Goal: Task Accomplishment & Management: Use online tool/utility

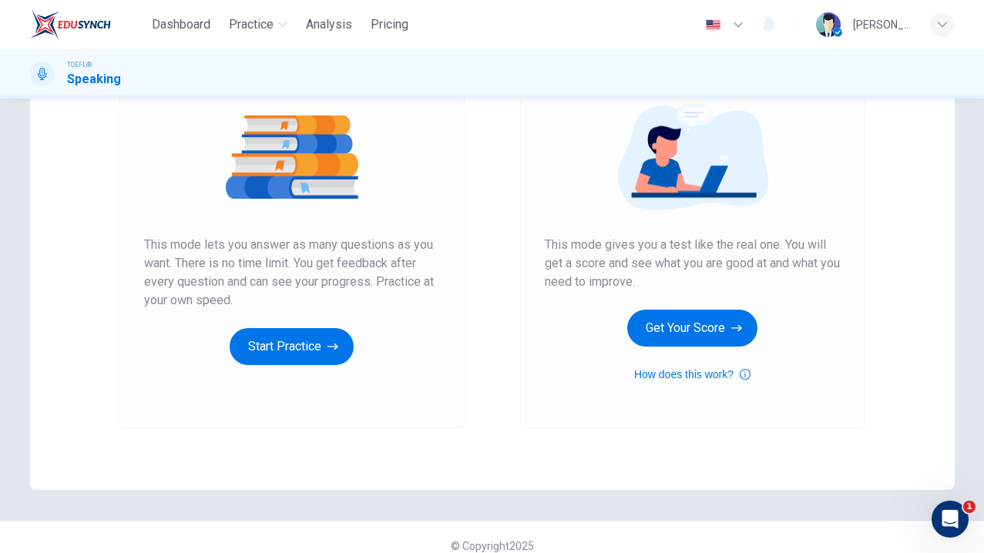
scroll to position [173, 0]
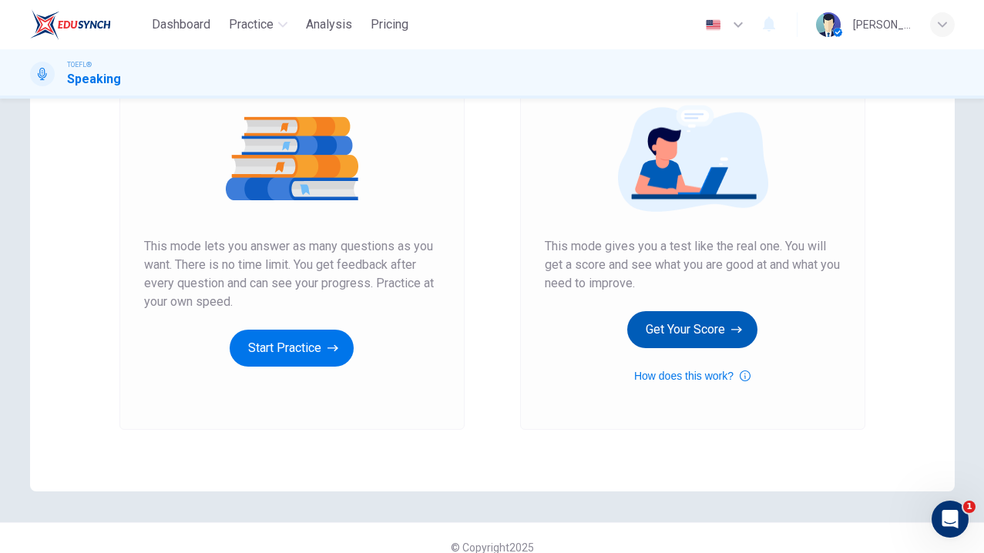
click at [692, 334] on button "Get Your Score" at bounding box center [692, 329] width 130 height 37
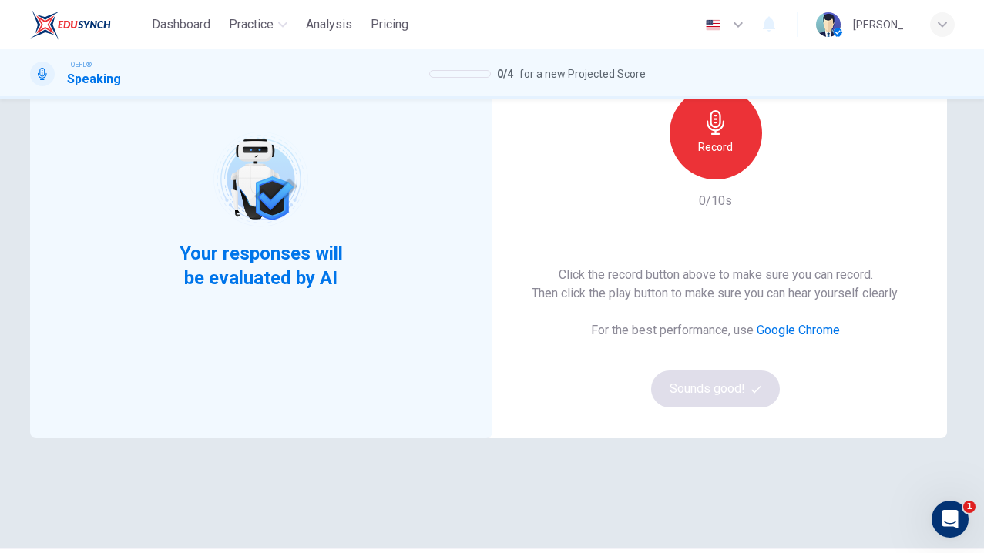
scroll to position [148, 0]
click at [711, 150] on h6 "Record" at bounding box center [715, 146] width 35 height 18
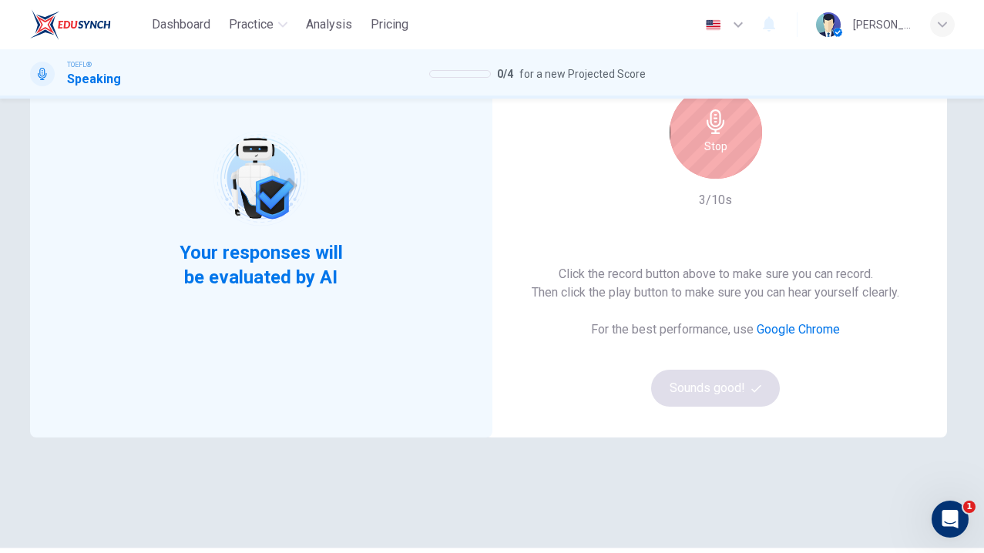
click at [711, 150] on h6 "Stop" at bounding box center [715, 146] width 23 height 18
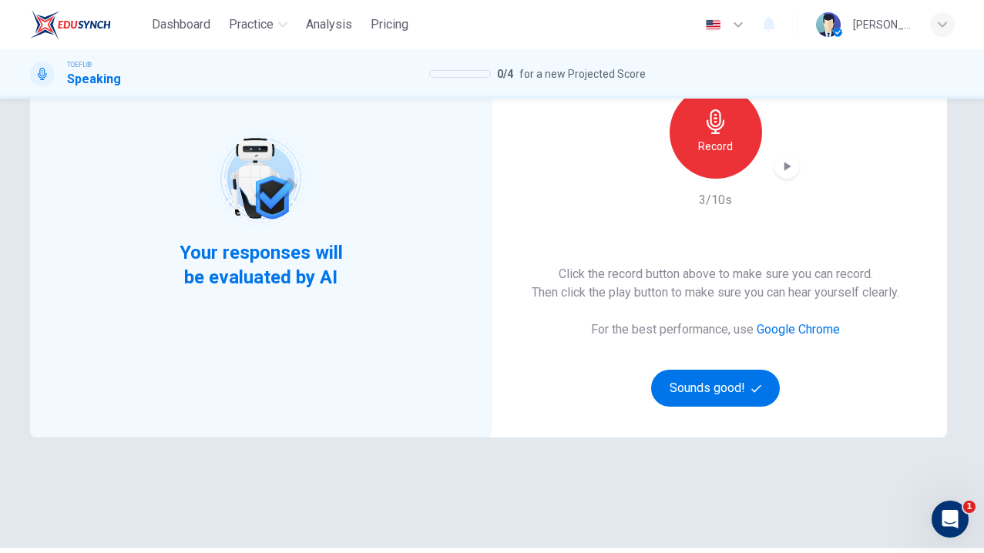
click at [776, 161] on div "button" at bounding box center [787, 166] width 25 height 25
click at [725, 150] on h6 "Record" at bounding box center [715, 146] width 35 height 18
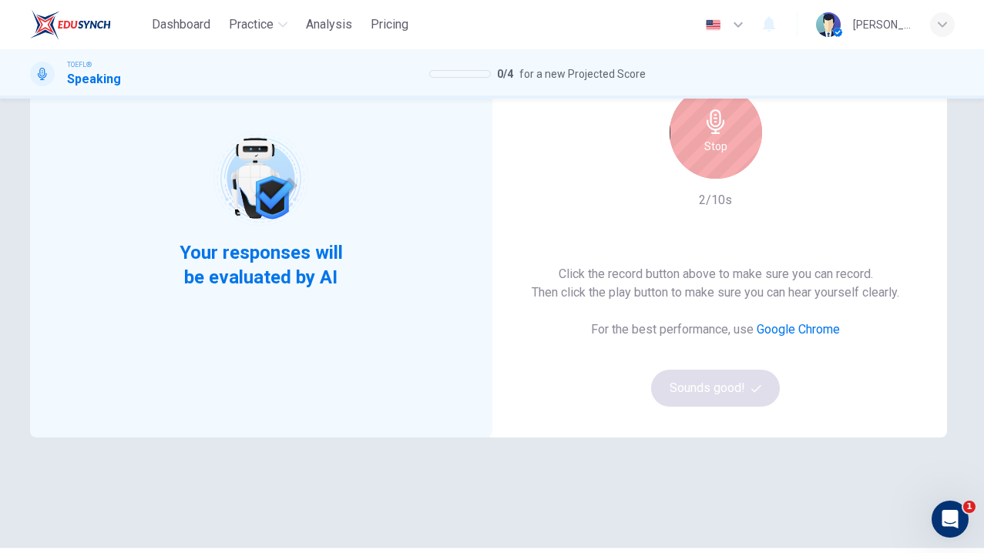
click at [731, 151] on div "Stop" at bounding box center [716, 132] width 92 height 92
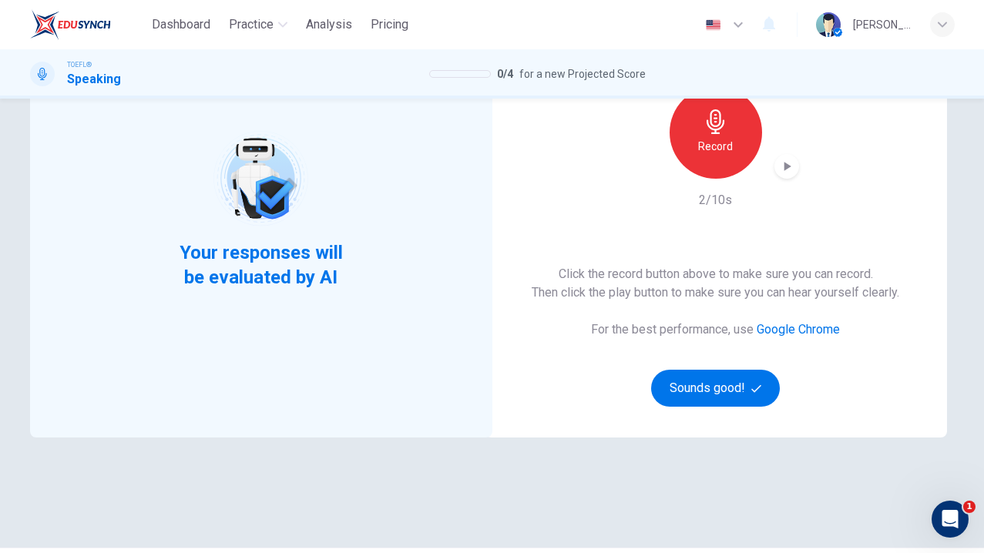
click at [788, 168] on icon "button" at bounding box center [787, 166] width 7 height 9
click at [788, 168] on icon "button" at bounding box center [786, 166] width 15 height 15
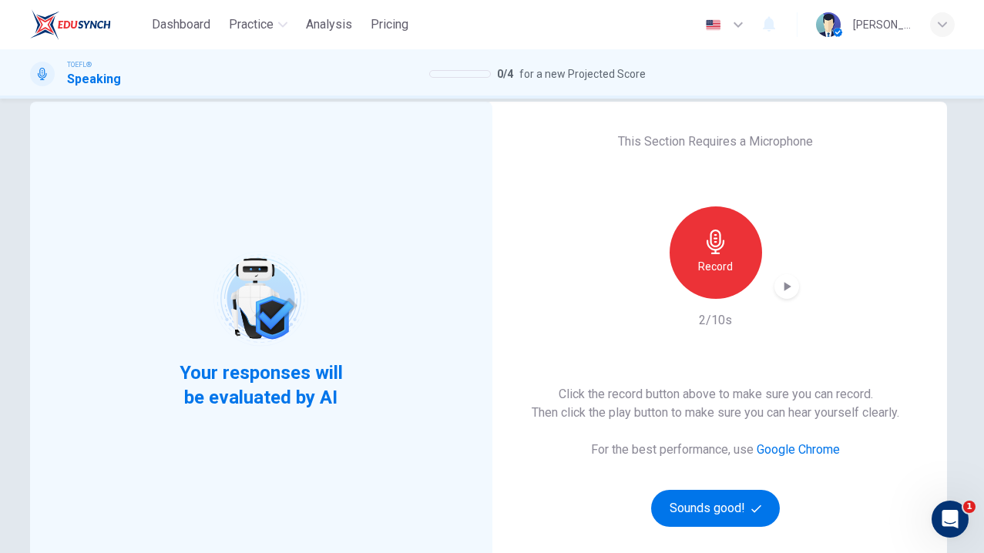
scroll to position [22, 0]
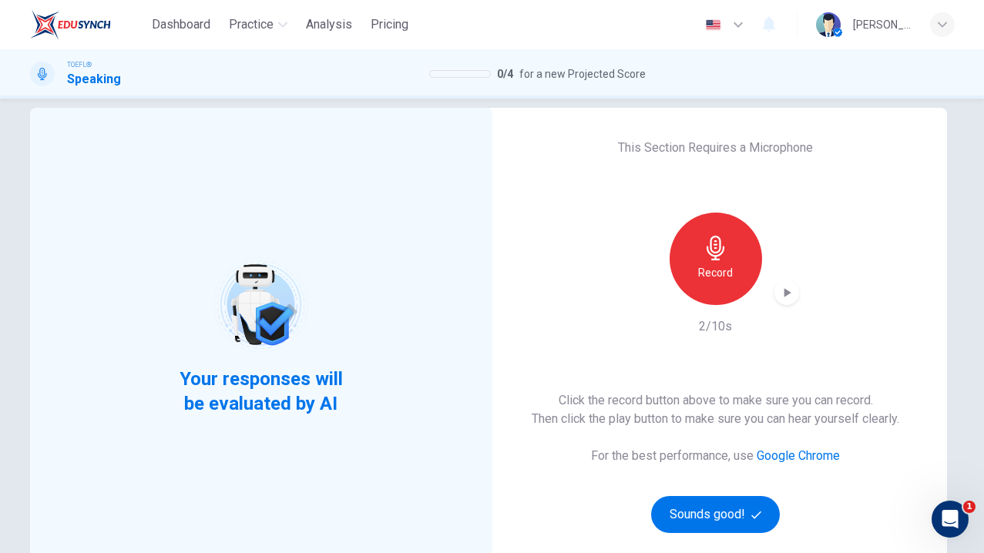
click at [719, 231] on div "Record" at bounding box center [716, 259] width 92 height 92
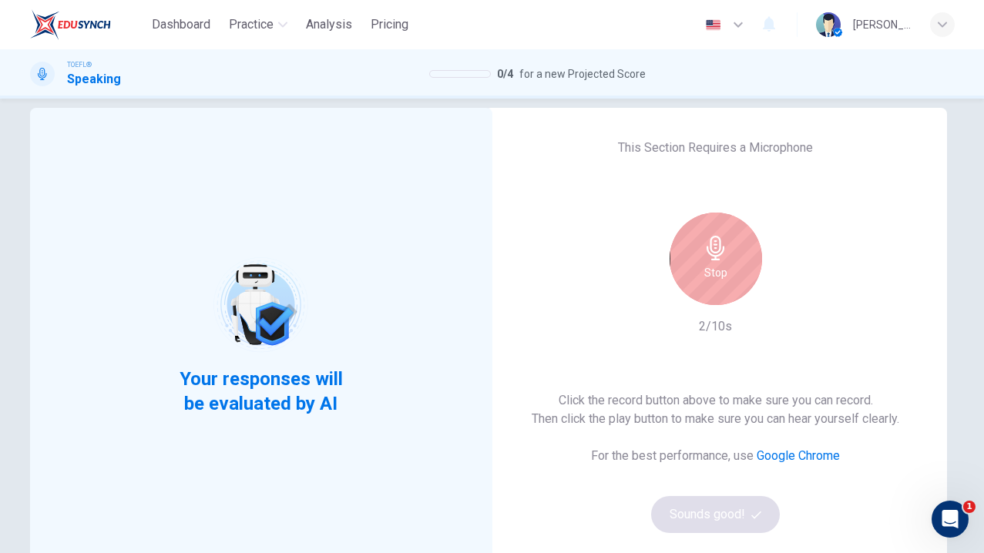
click at [719, 231] on div "Stop" at bounding box center [716, 259] width 92 height 92
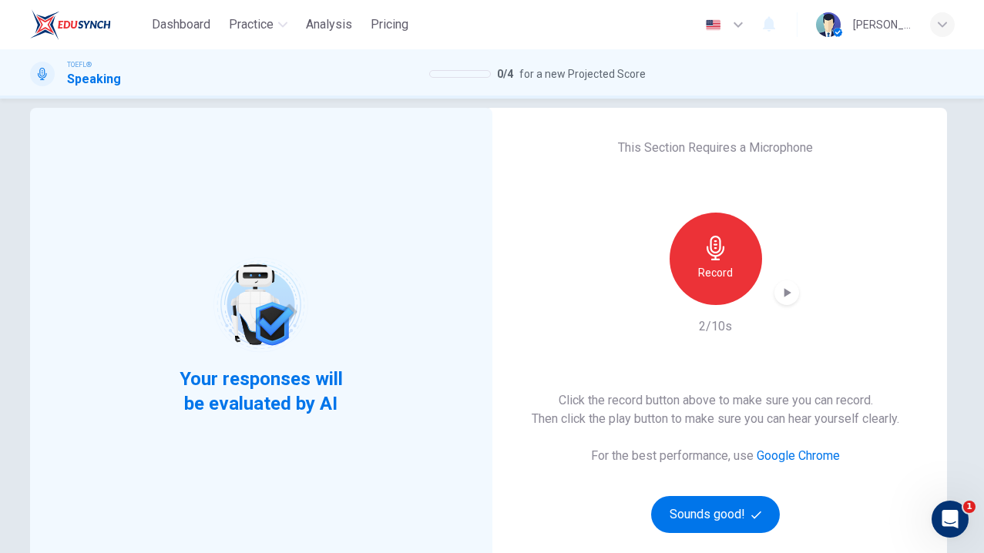
click at [785, 290] on icon "button" at bounding box center [787, 292] width 7 height 9
click at [705, 523] on button "Sounds good!" at bounding box center [715, 514] width 129 height 37
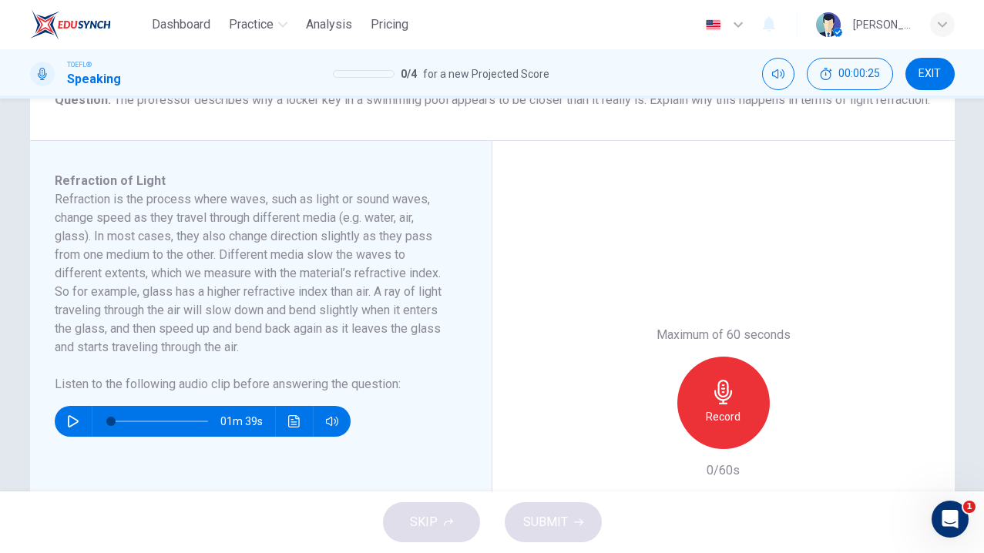
scroll to position [210, 0]
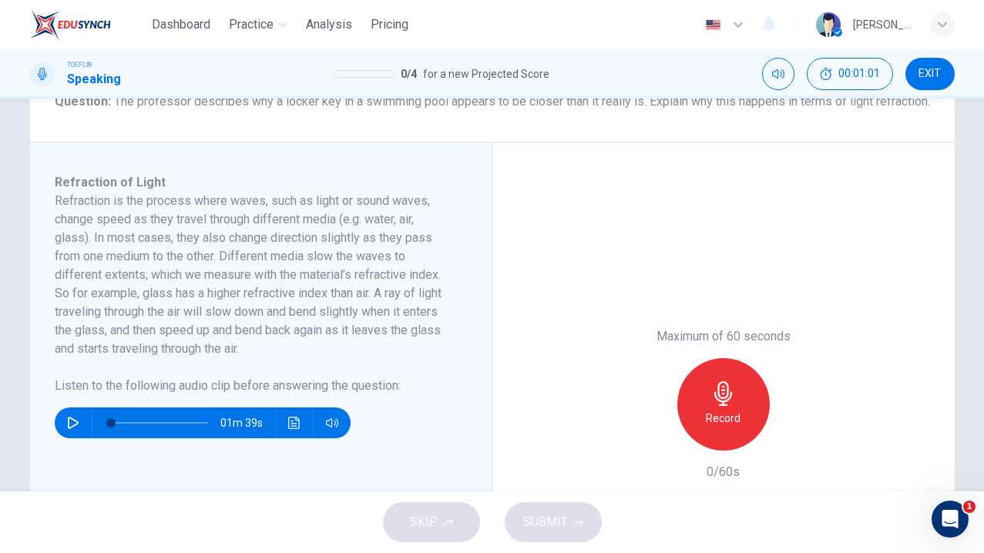
drag, startPoint x: 105, startPoint y: 338, endPoint x: 146, endPoint y: 331, distance: 42.2
click at [146, 331] on h6 "Refraction is the process where waves, such as light or sound waves, change spe…" at bounding box center [252, 275] width 394 height 166
click at [69, 429] on icon "button" at bounding box center [73, 423] width 12 height 12
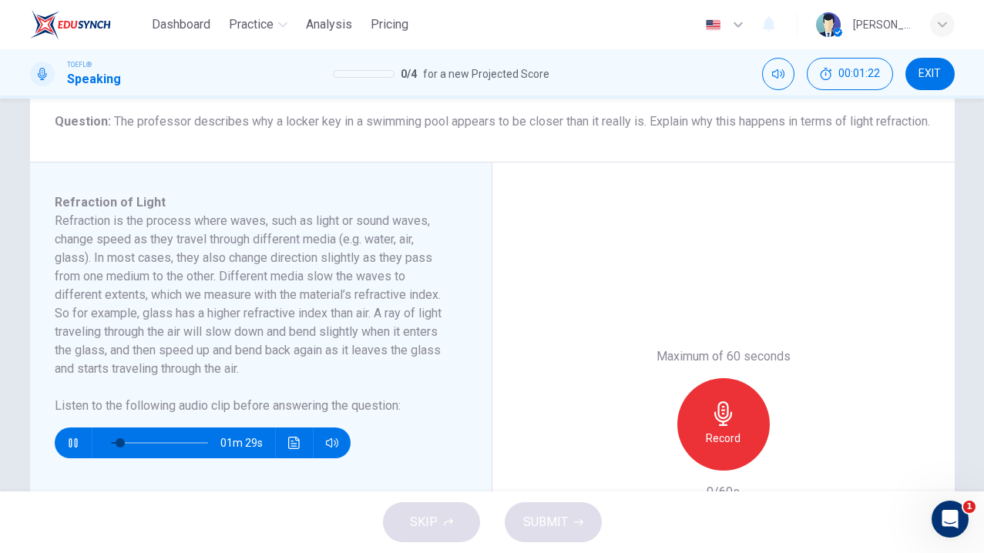
scroll to position [191, 0]
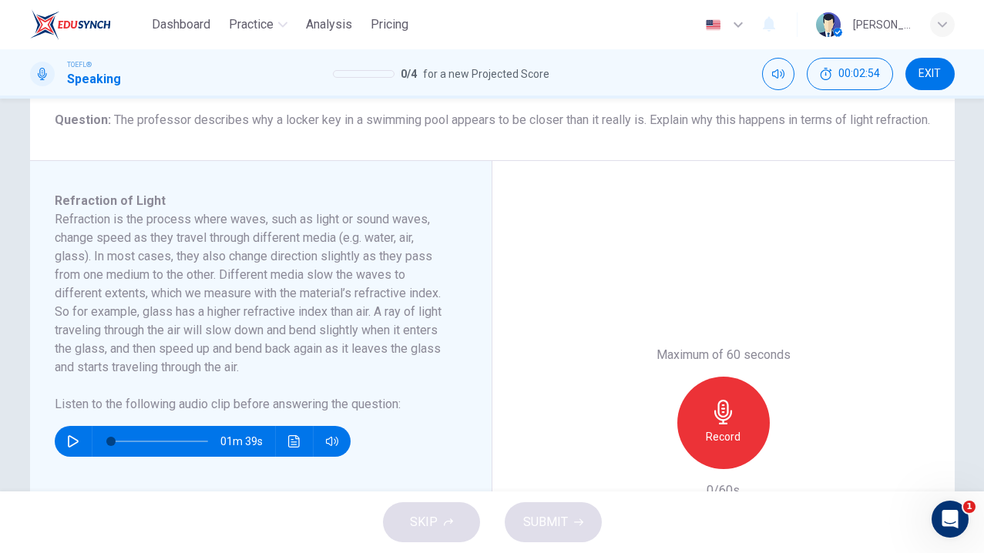
click at [69, 457] on button "button" at bounding box center [73, 441] width 25 height 31
type input "0"
click at [697, 443] on div "Record" at bounding box center [723, 423] width 92 height 92
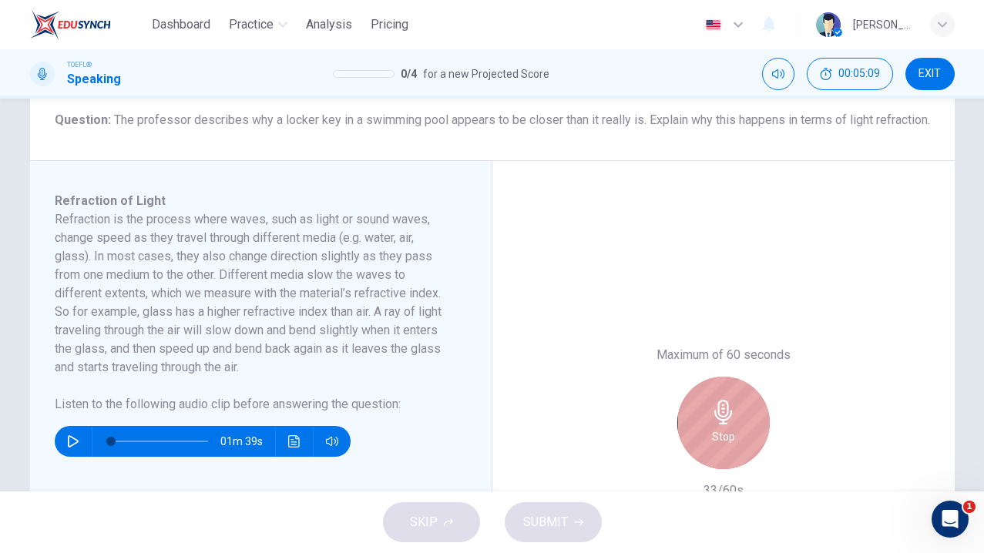
click at [713, 425] on icon "button" at bounding box center [723, 412] width 25 height 25
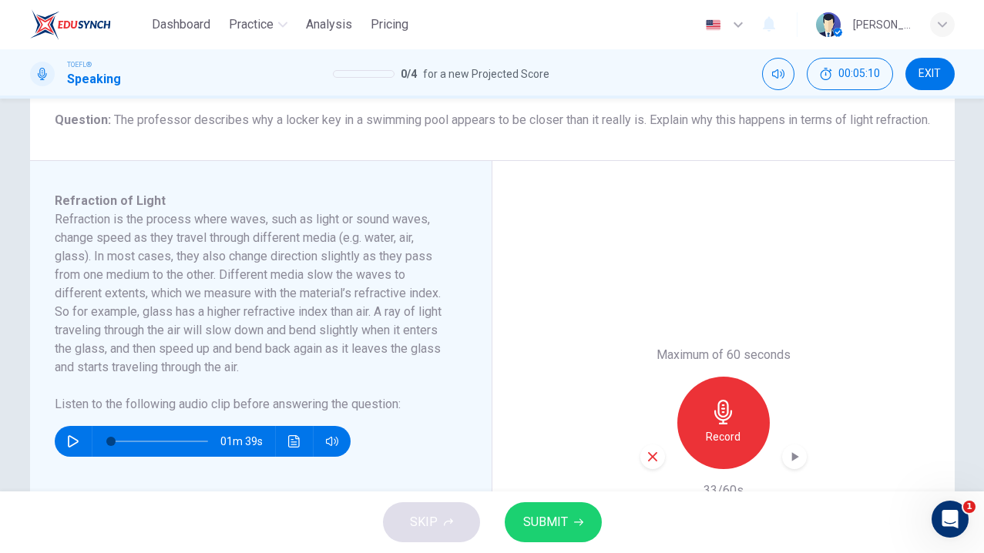
scroll to position [367, 0]
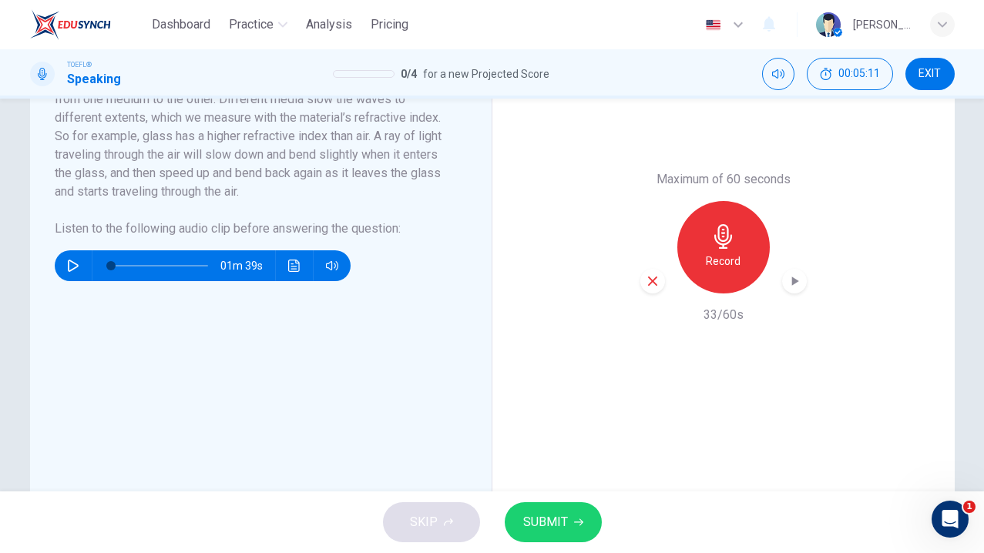
click at [793, 289] on icon "button" at bounding box center [794, 281] width 15 height 15
click at [560, 507] on button "SUBMIT" at bounding box center [553, 522] width 97 height 40
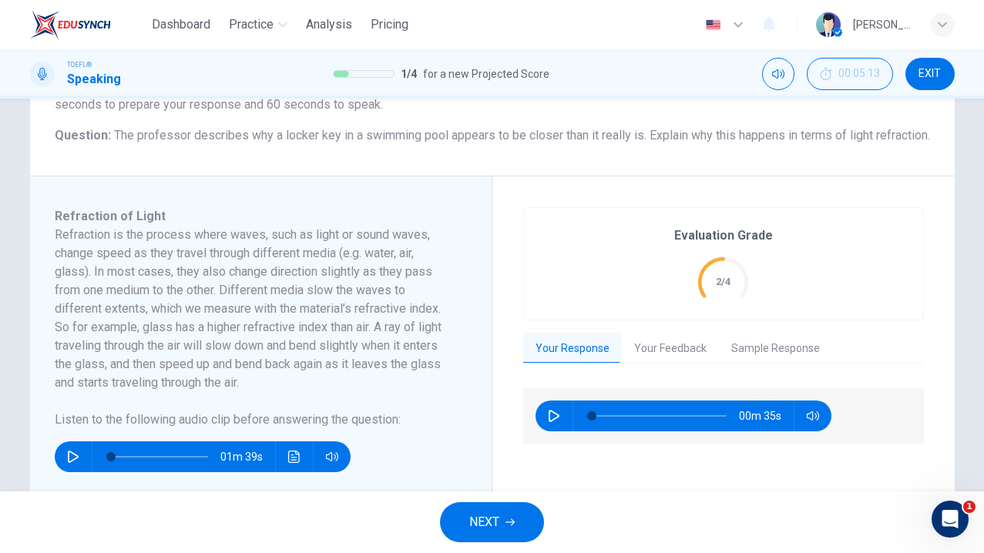
scroll to position [138, 0]
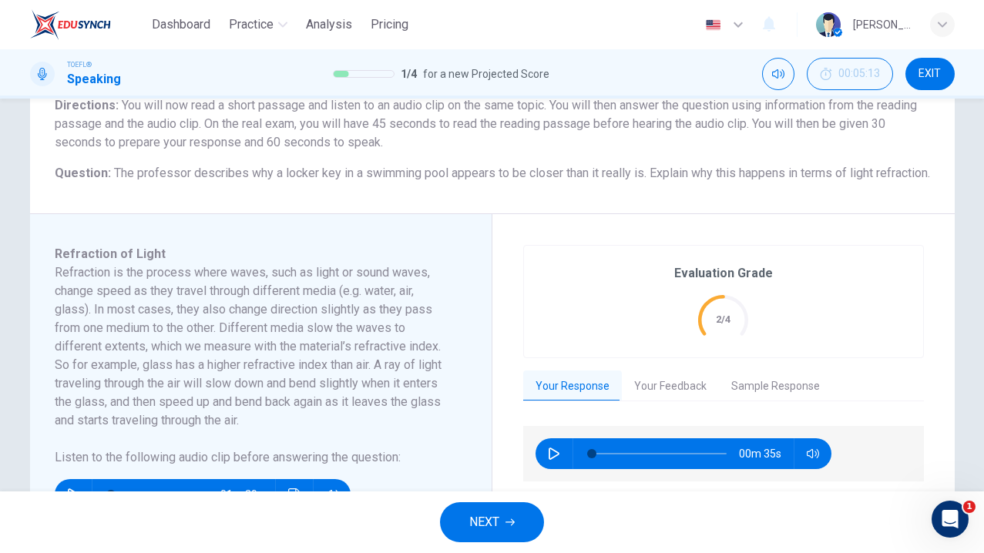
click at [652, 403] on button "Your Feedback" at bounding box center [670, 387] width 97 height 32
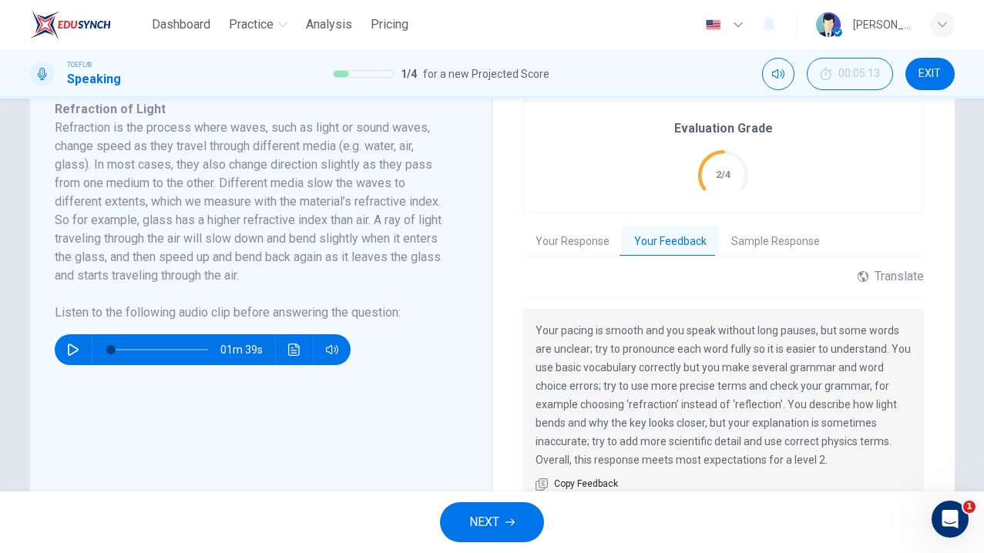
scroll to position [280, 0]
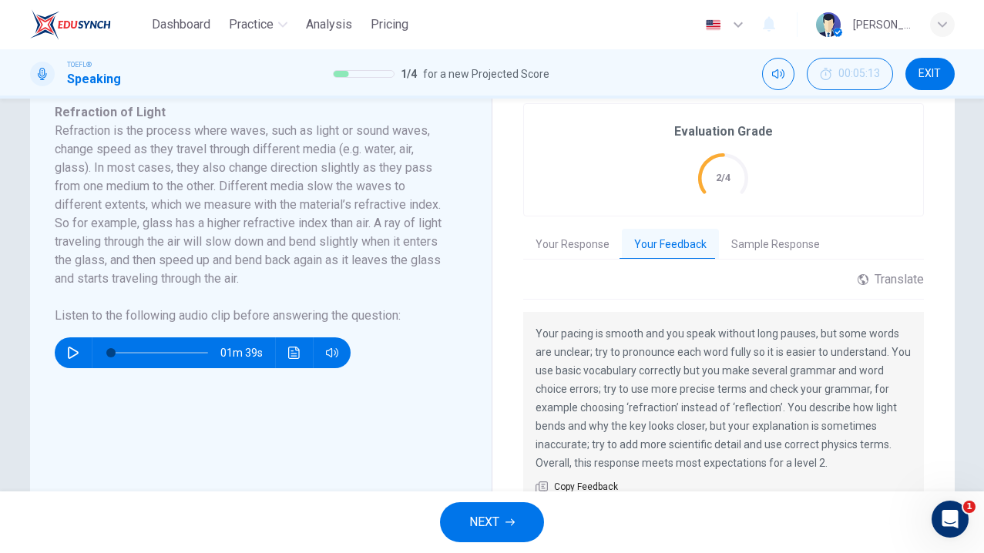
click at [469, 518] on span "NEXT" at bounding box center [484, 523] width 30 height 22
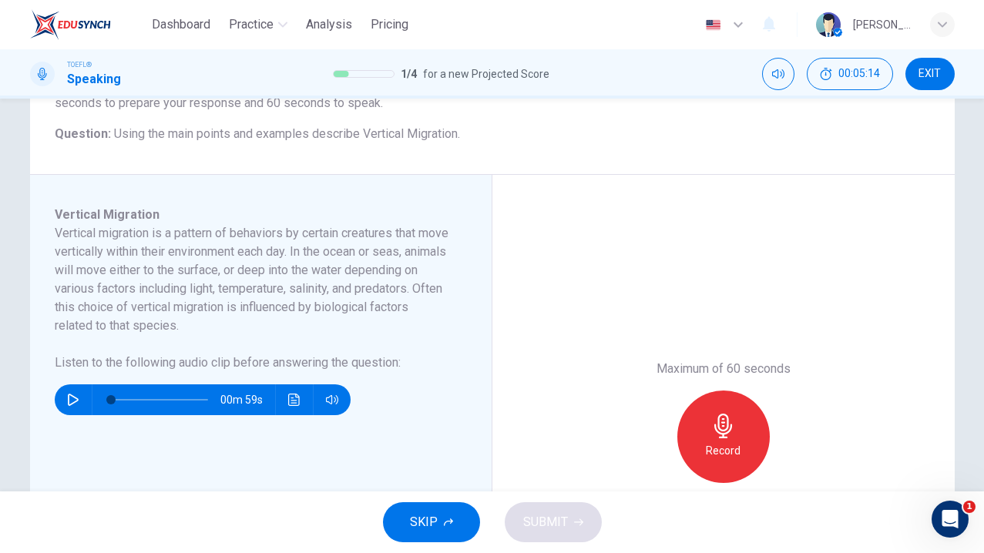
scroll to position [178, 0]
click at [77, 401] on icon "button" at bounding box center [73, 399] width 12 height 12
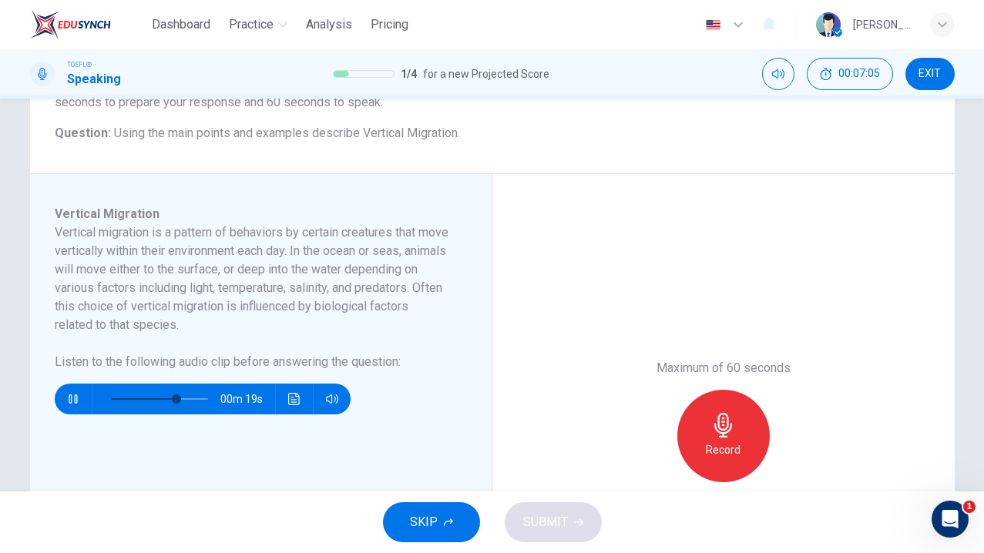
click at [148, 398] on span at bounding box center [159, 399] width 97 height 22
type input "0"
click at [724, 432] on icon "button" at bounding box center [723, 425] width 25 height 25
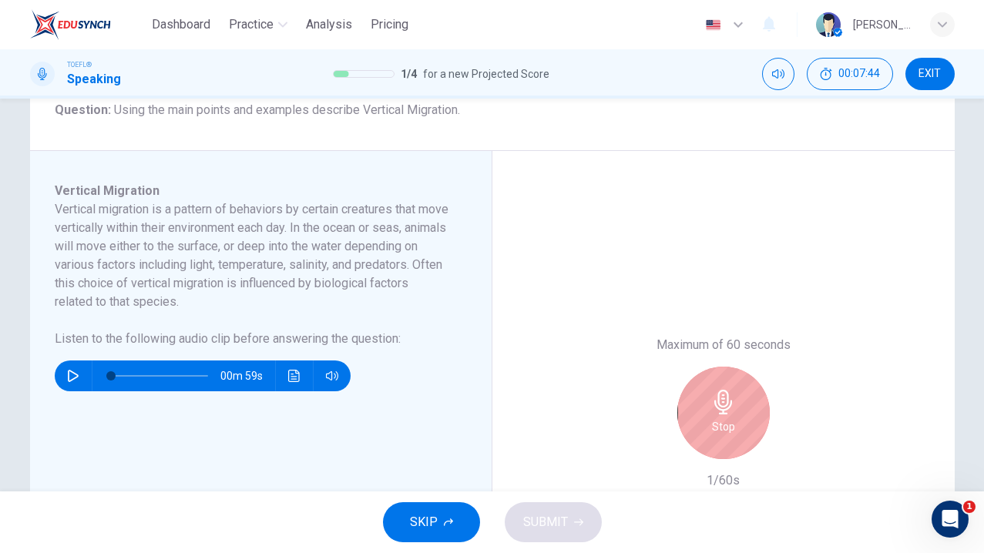
scroll to position [200, 0]
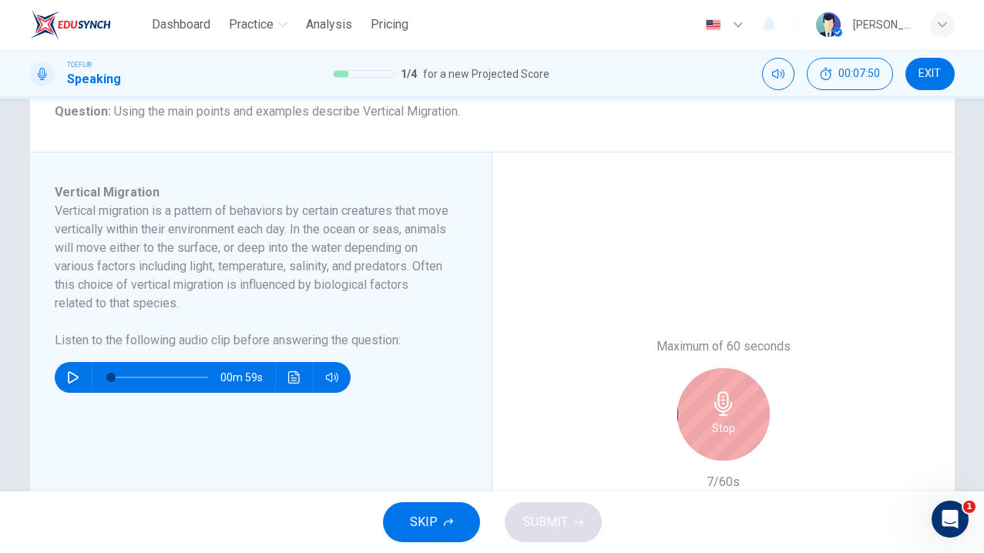
click at [698, 418] on div "Stop" at bounding box center [723, 414] width 92 height 92
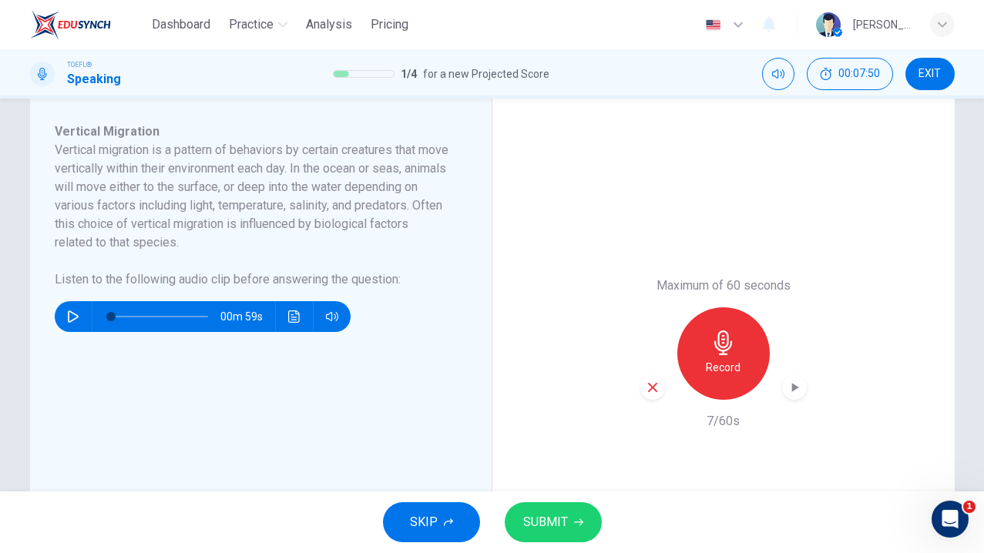
scroll to position [279, 0]
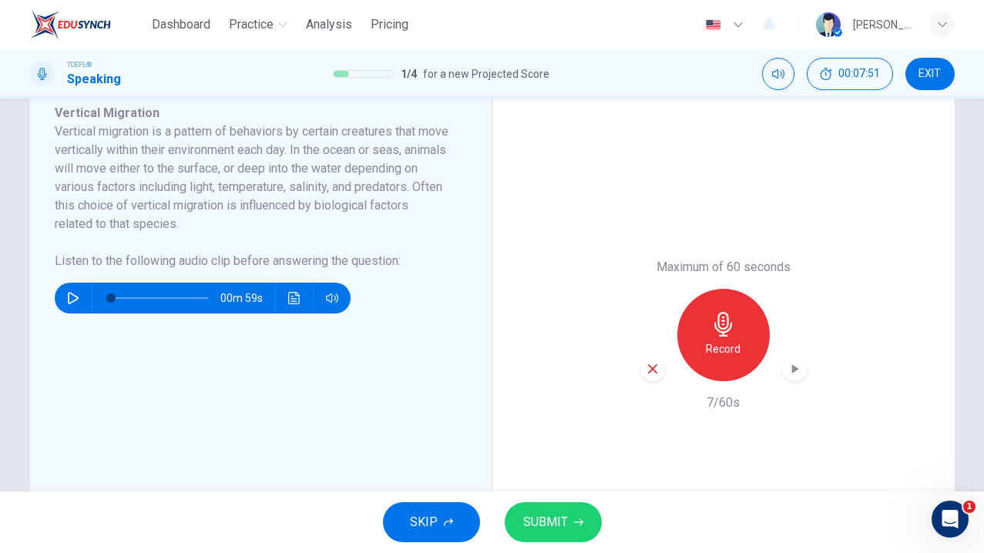
click at [647, 365] on icon "button" at bounding box center [653, 369] width 14 height 14
click at [742, 348] on div "Record" at bounding box center [723, 335] width 92 height 92
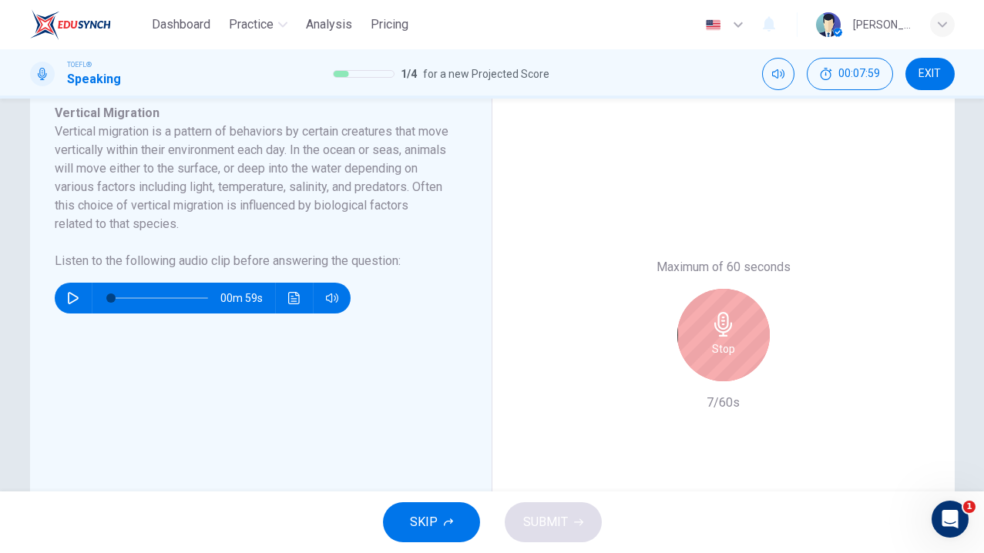
click at [742, 348] on div "Stop" at bounding box center [723, 335] width 92 height 92
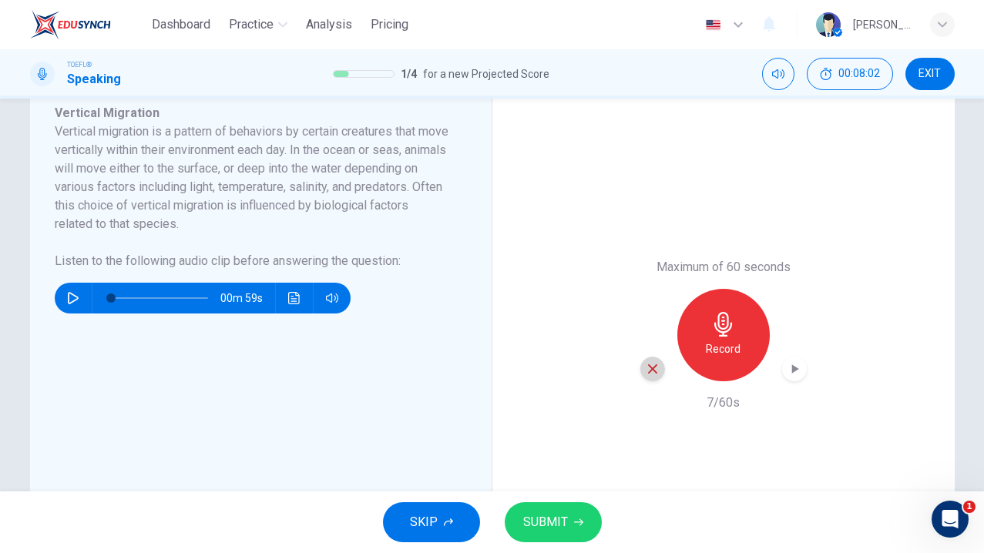
click at [657, 365] on icon "button" at bounding box center [653, 369] width 14 height 14
click at [738, 328] on div "Record" at bounding box center [723, 335] width 92 height 92
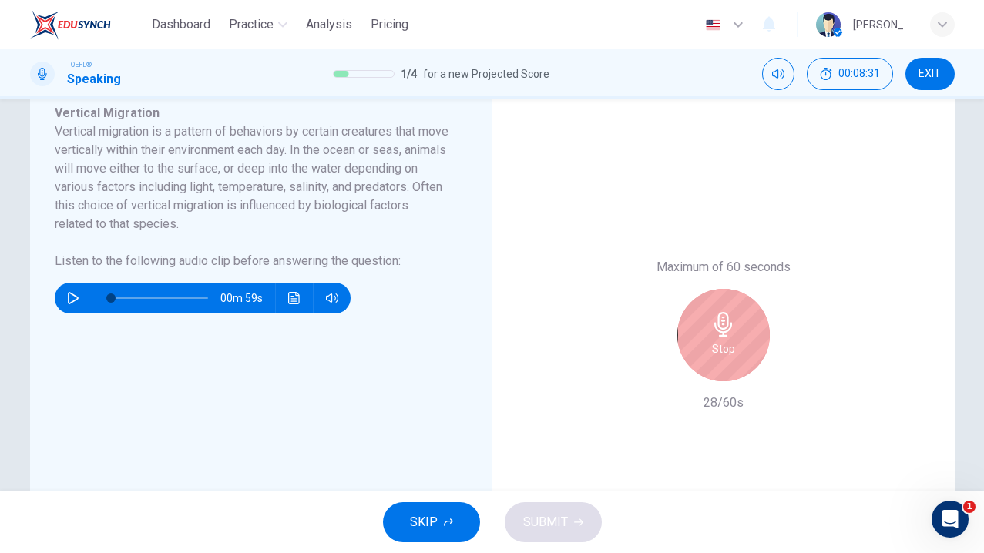
click at [738, 328] on div "Stop" at bounding box center [723, 335] width 92 height 92
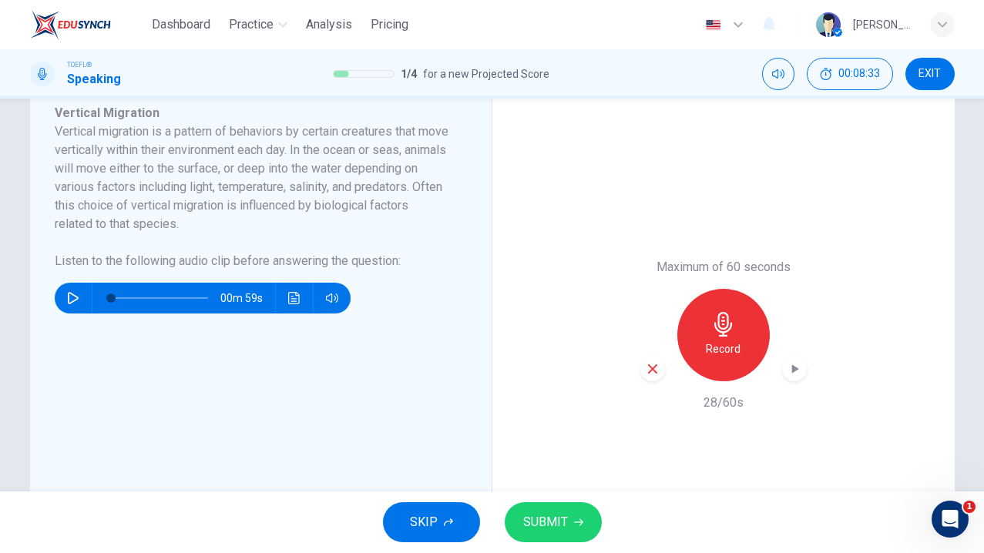
click at [549, 526] on span "SUBMIT" at bounding box center [545, 523] width 45 height 22
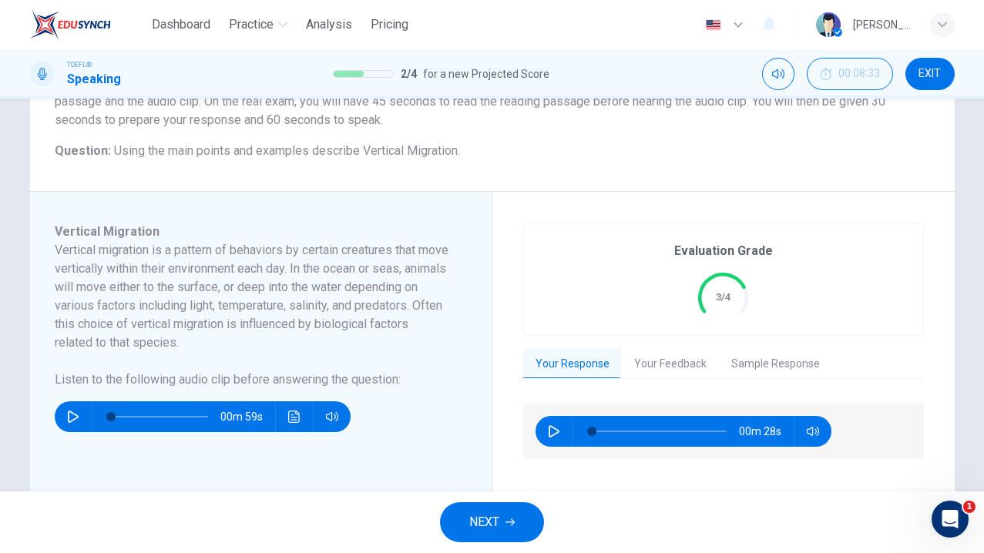
scroll to position [153, 0]
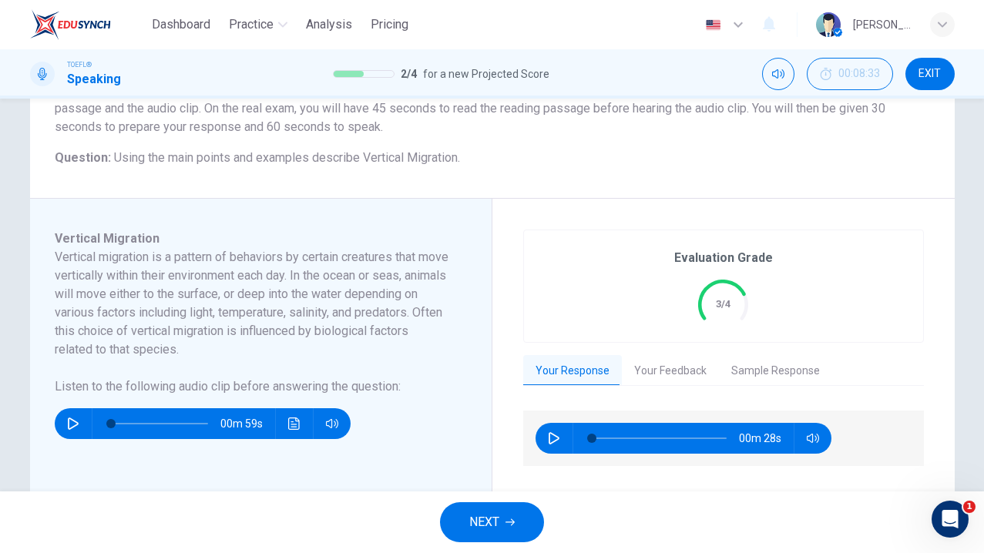
click at [476, 507] on button "NEXT" at bounding box center [492, 522] width 104 height 40
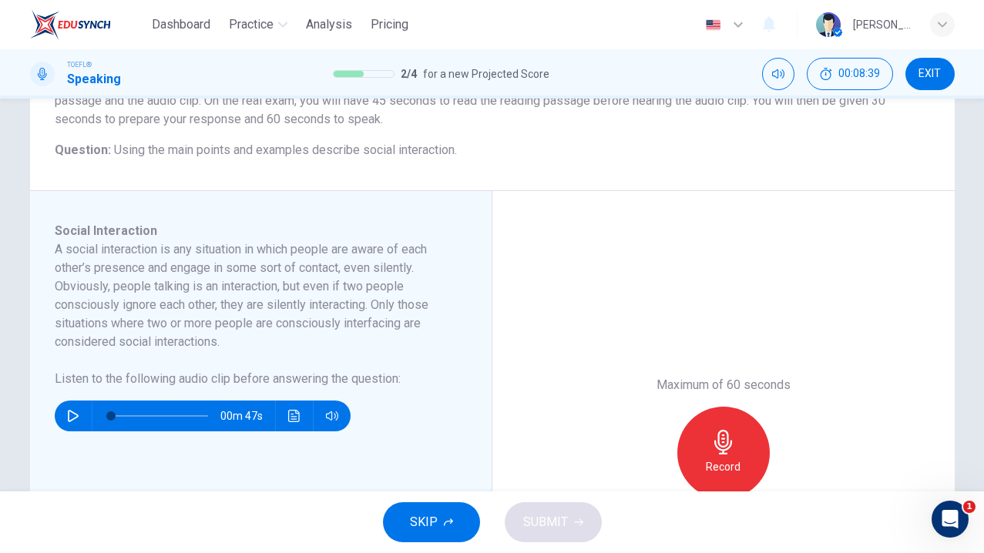
scroll to position [162, 0]
click at [62, 411] on button "button" at bounding box center [73, 415] width 25 height 31
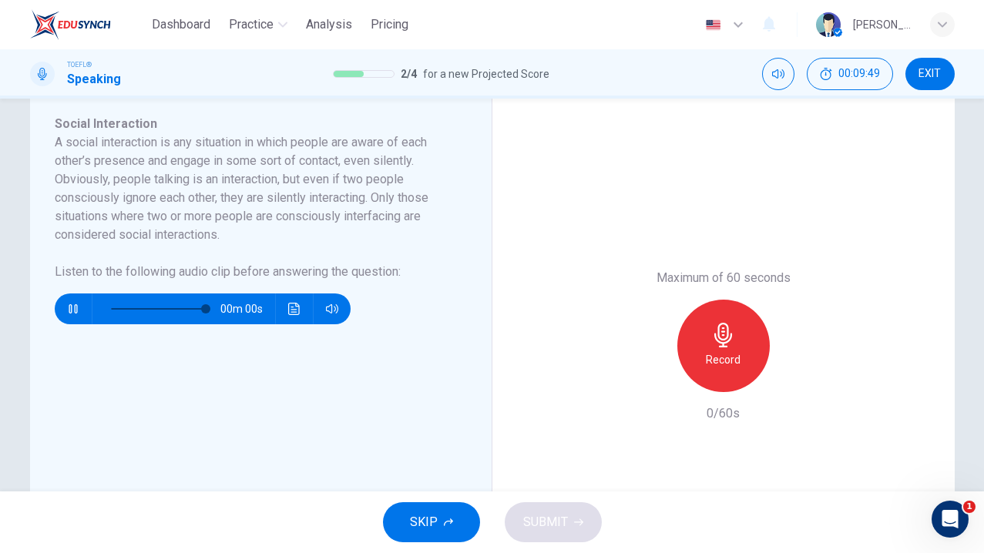
click at [64, 304] on button "button" at bounding box center [73, 309] width 25 height 31
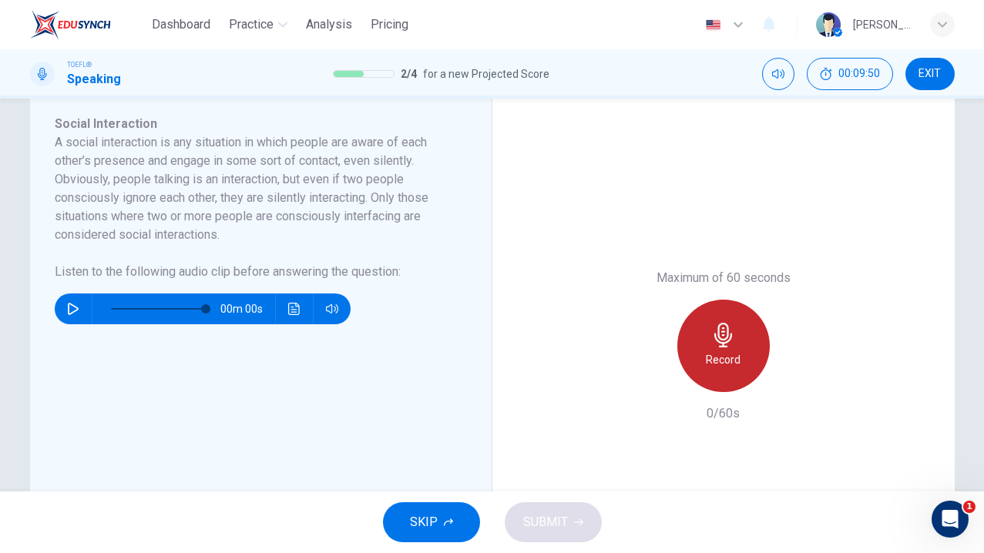
click at [742, 346] on div "Record" at bounding box center [723, 346] width 92 height 92
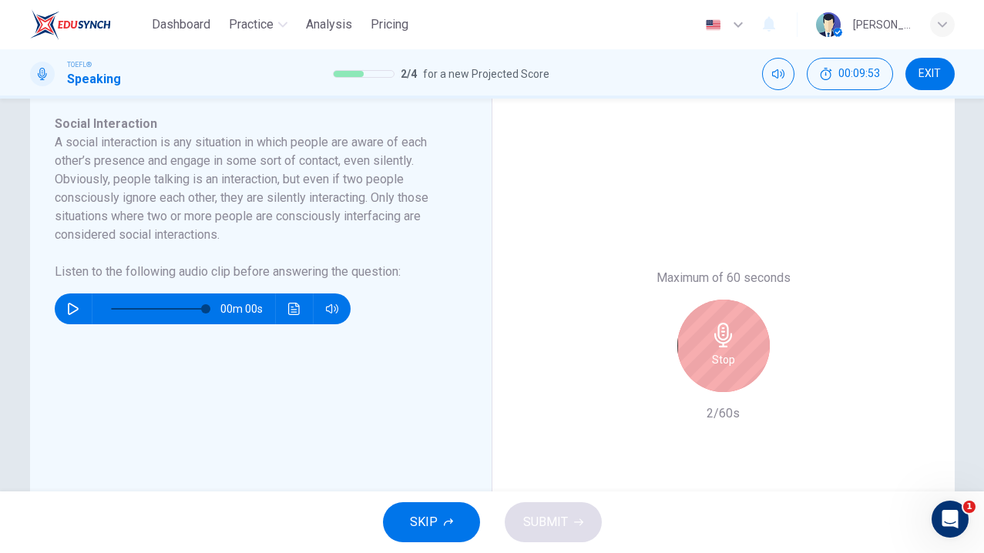
click at [742, 346] on div "Stop" at bounding box center [723, 346] width 92 height 92
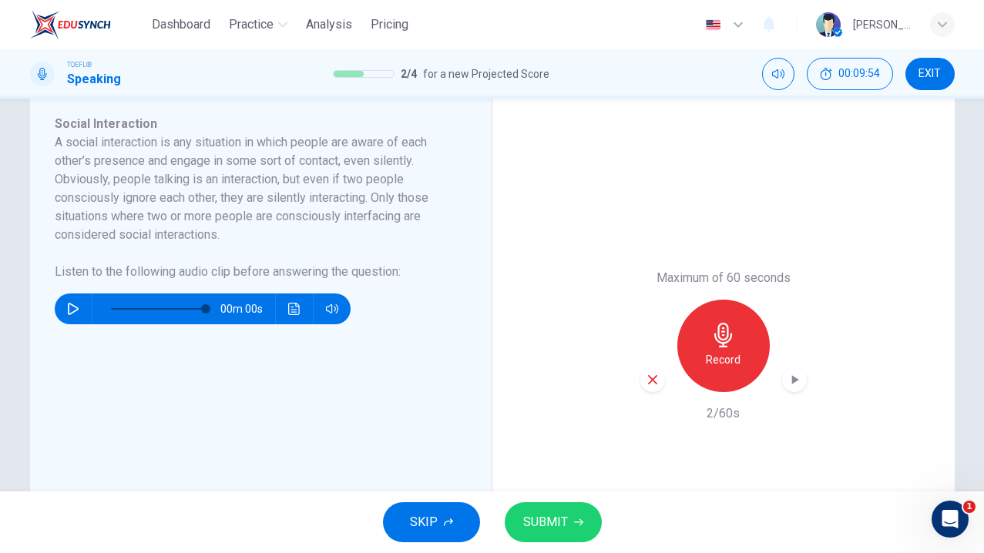
click at [646, 386] on icon "button" at bounding box center [653, 380] width 14 height 14
click at [721, 349] on div "Record" at bounding box center [723, 346] width 92 height 92
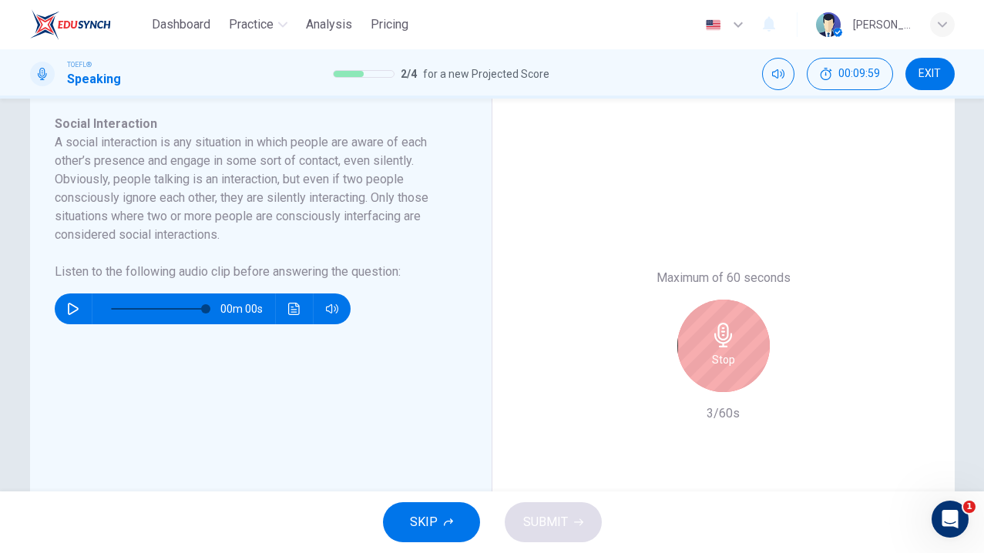
click at [721, 349] on div "Stop" at bounding box center [723, 346] width 92 height 92
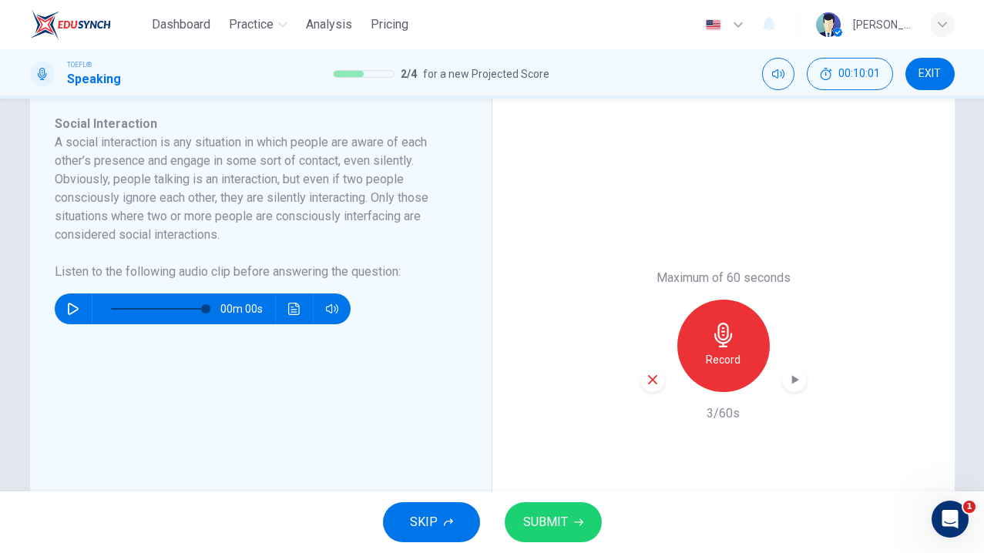
click at [644, 379] on div "button" at bounding box center [652, 380] width 25 height 25
click at [711, 328] on icon "button" at bounding box center [723, 335] width 25 height 25
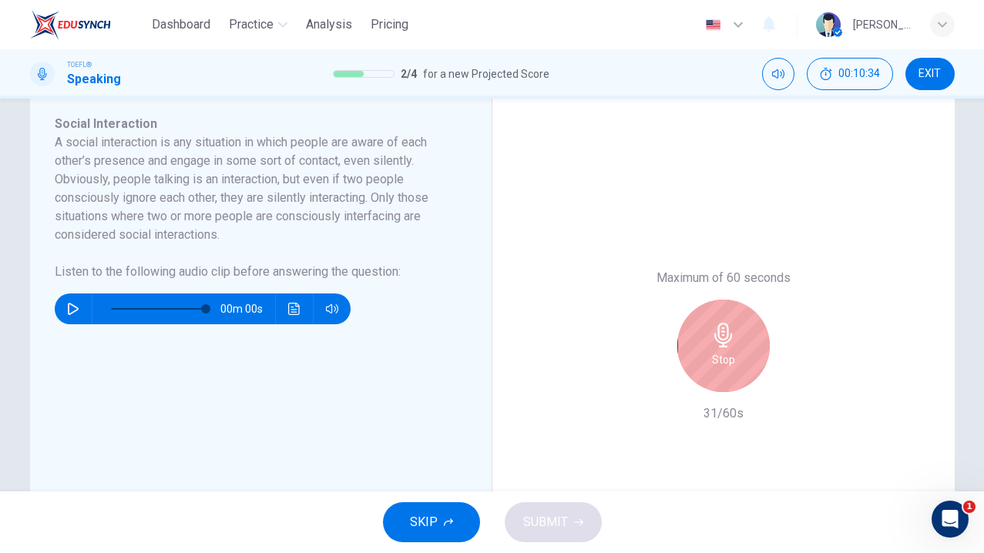
click at [711, 328] on icon "button" at bounding box center [723, 335] width 25 height 25
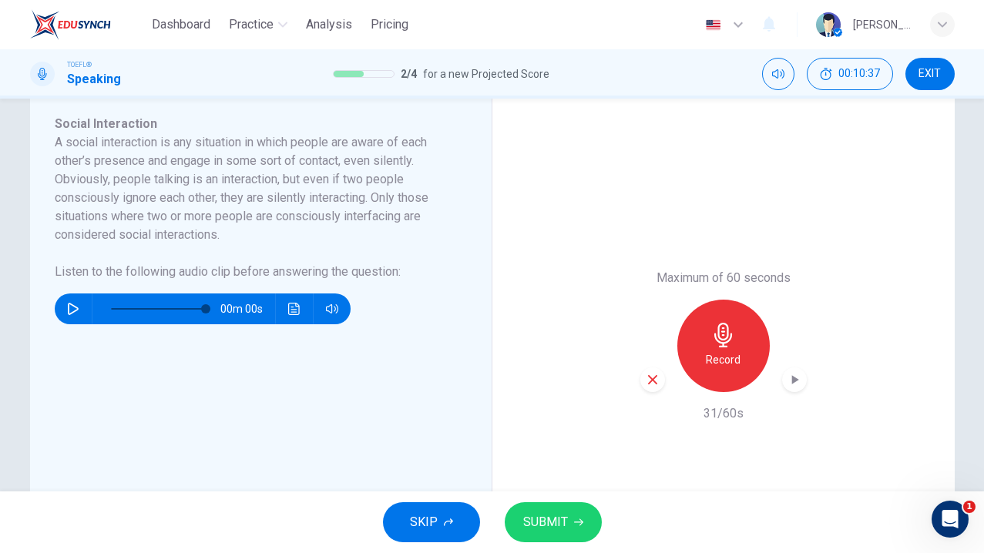
click at [547, 517] on span "SUBMIT" at bounding box center [545, 523] width 45 height 22
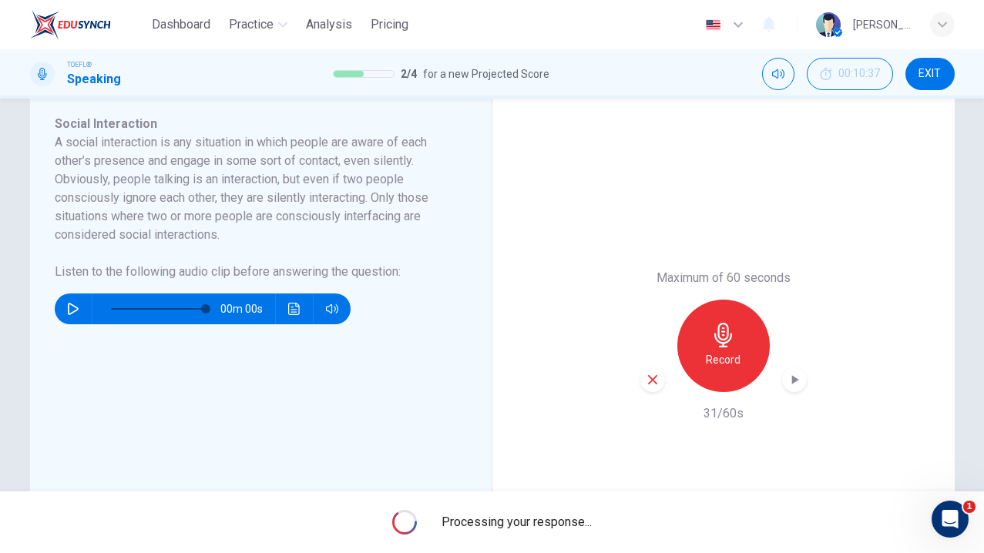
type input "0"
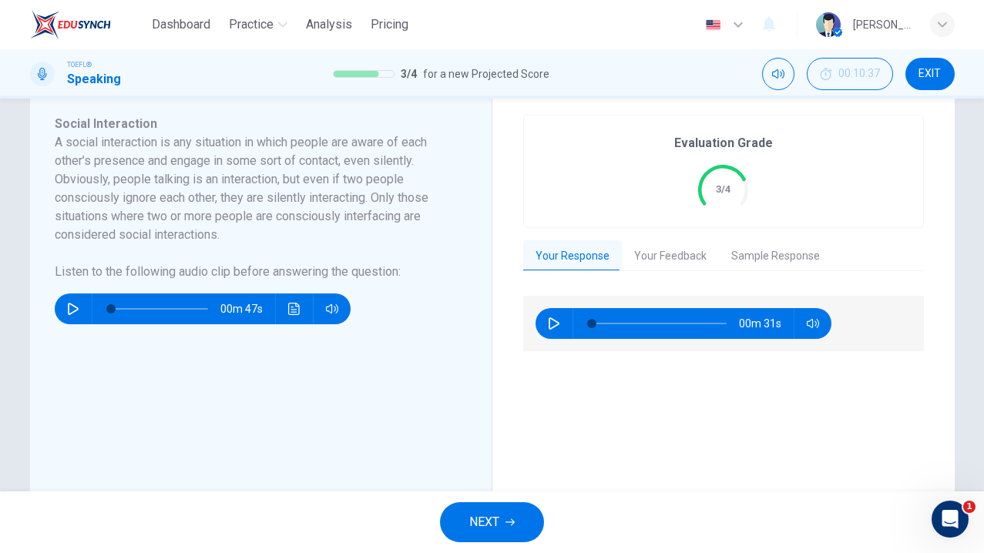
click at [469, 533] on span "NEXT" at bounding box center [484, 523] width 30 height 22
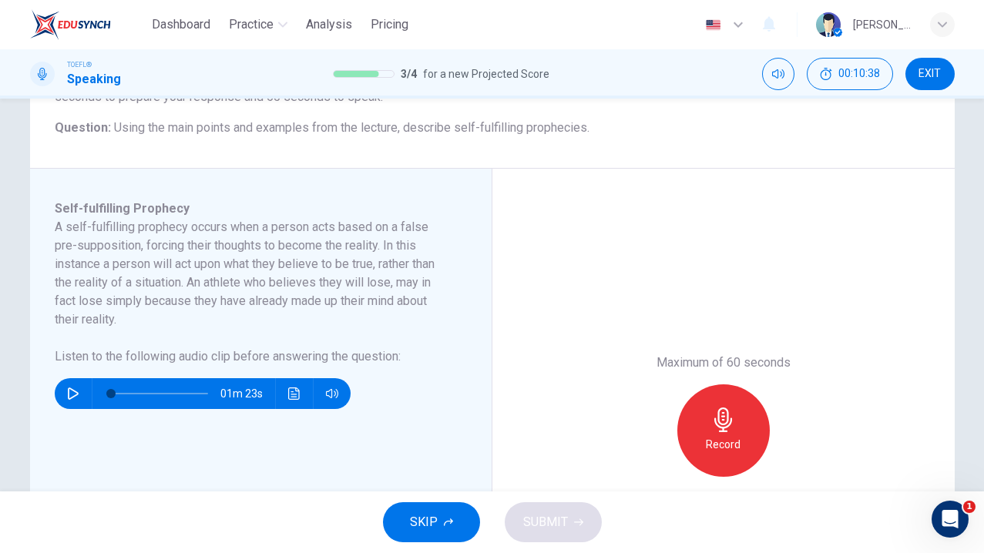
scroll to position [183, 0]
drag, startPoint x: 59, startPoint y: 234, endPoint x: 103, endPoint y: 235, distance: 43.2
click at [103, 235] on h6 "A self-fulfilling prophecy occurs when a person acts based on a false pre-suppo…" at bounding box center [252, 274] width 394 height 111
drag, startPoint x: 103, startPoint y: 235, endPoint x: 190, endPoint y: 251, distance: 88.6
click at [190, 250] on h6 "A self-fulfilling prophecy occurs when a person acts based on a false pre-suppo…" at bounding box center [252, 274] width 394 height 111
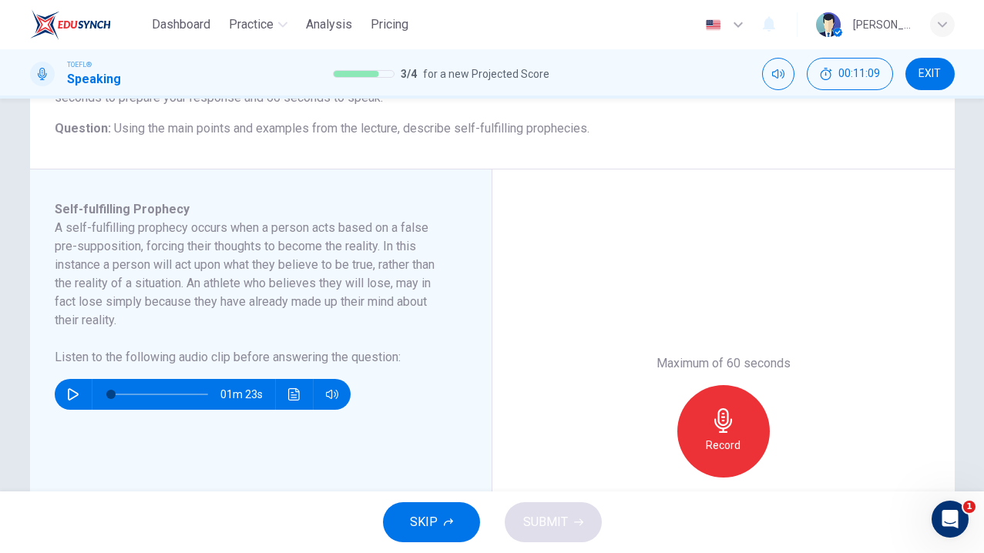
click at [66, 401] on button "button" at bounding box center [73, 394] width 25 height 31
click at [69, 388] on icon "button" at bounding box center [73, 394] width 11 height 12
click at [76, 395] on icon "button" at bounding box center [73, 394] width 12 height 12
click at [703, 412] on div "Record" at bounding box center [723, 431] width 92 height 92
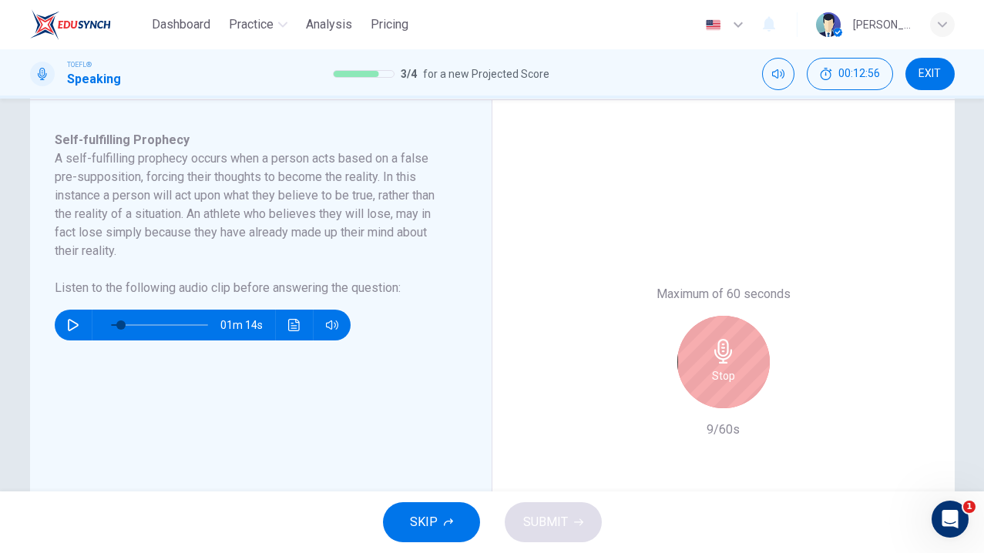
scroll to position [251, 0]
click at [724, 374] on h6 "Stop" at bounding box center [723, 377] width 23 height 18
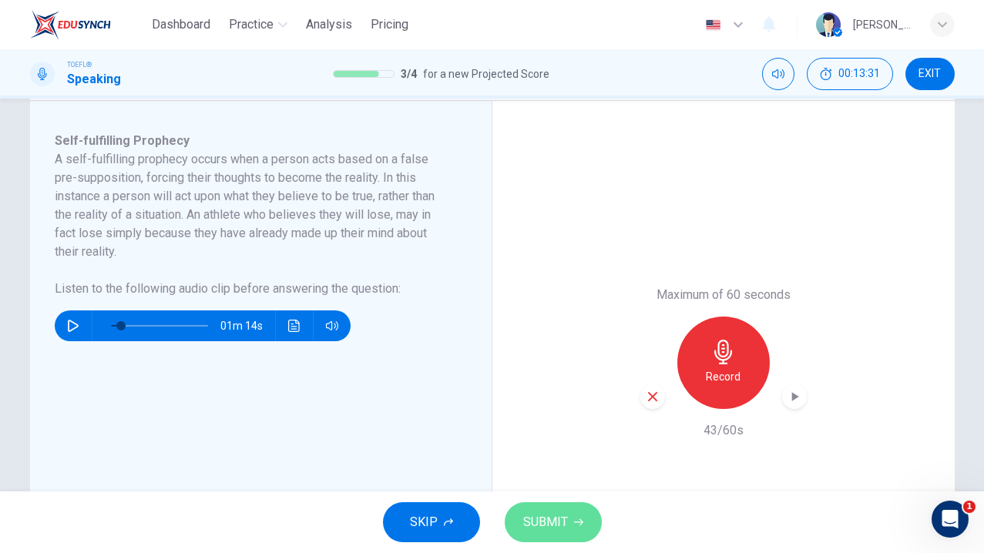
click at [552, 526] on span "SUBMIT" at bounding box center [545, 523] width 45 height 22
type input "11"
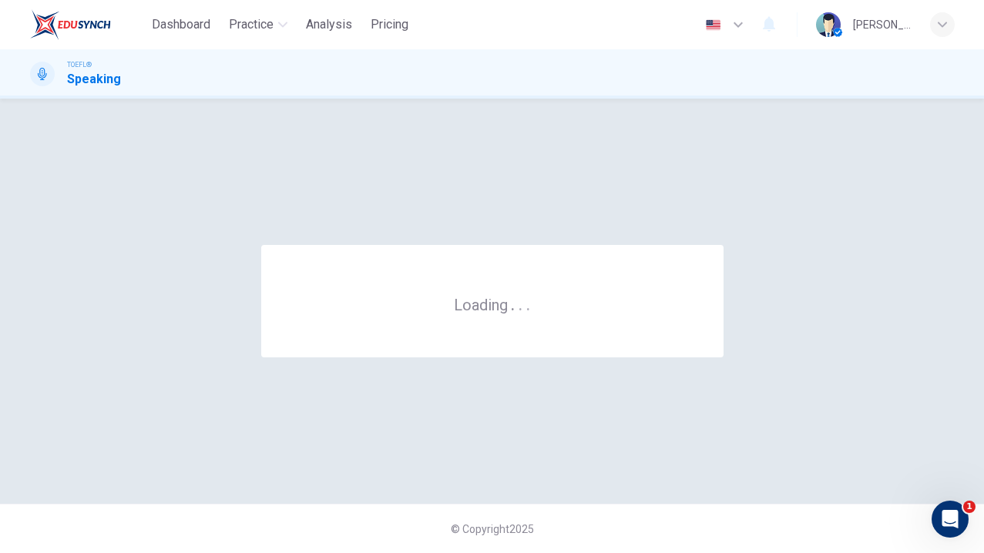
scroll to position [0, 0]
